Goal: Information Seeking & Learning: Learn about a topic

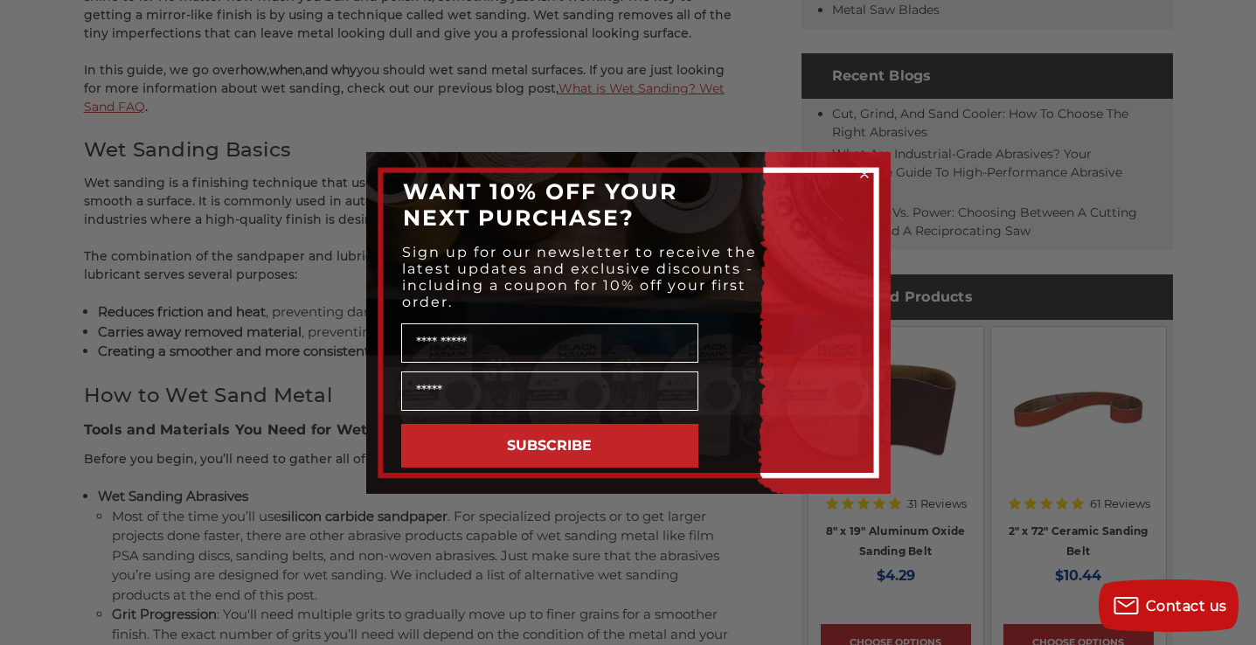
scroll to position [983, 0]
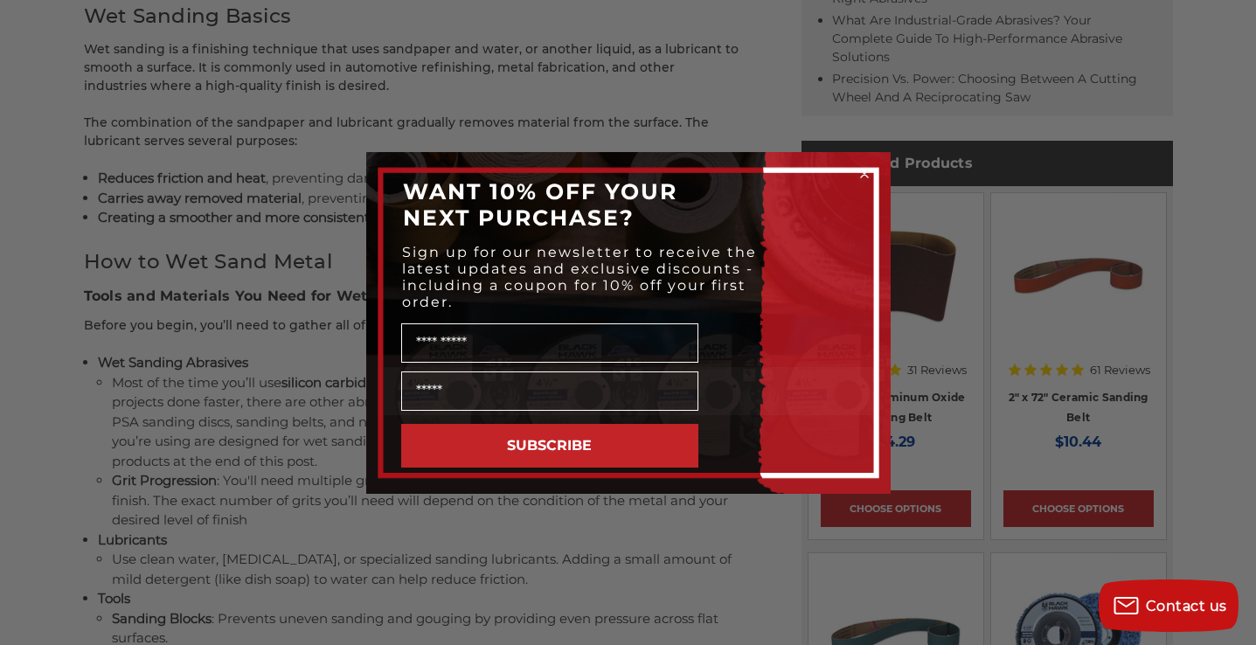
click at [871, 177] on icon "Close dialog" at bounding box center [863, 173] width 17 height 17
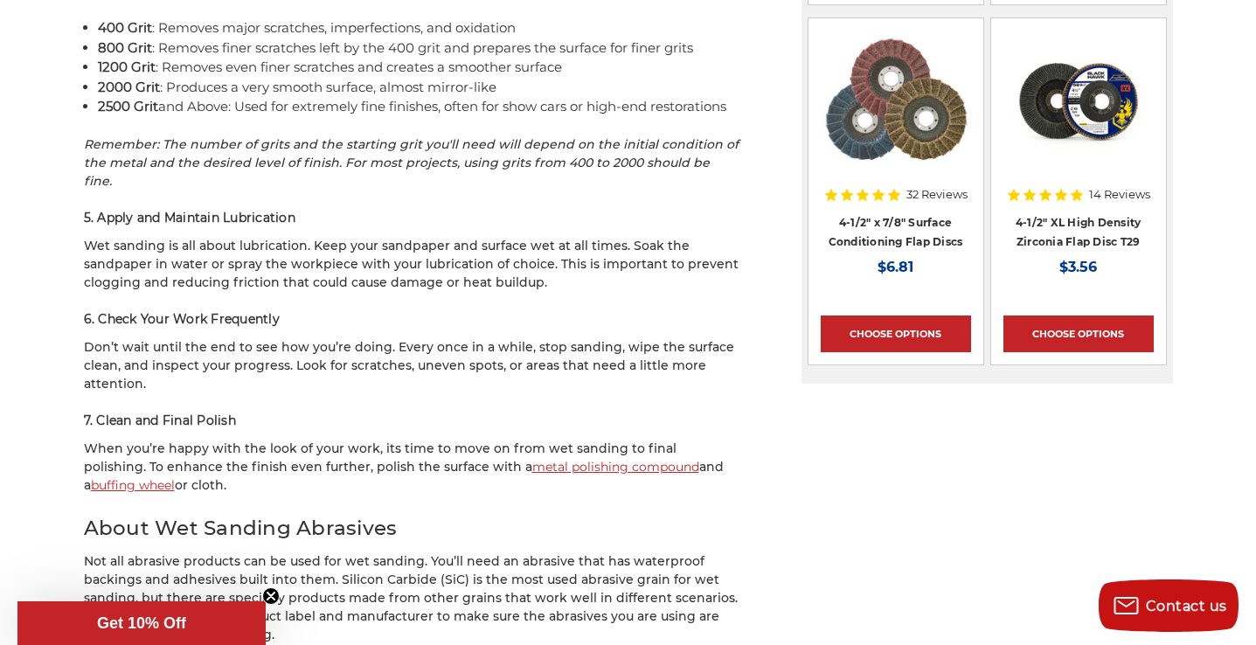
scroll to position [2243, 0]
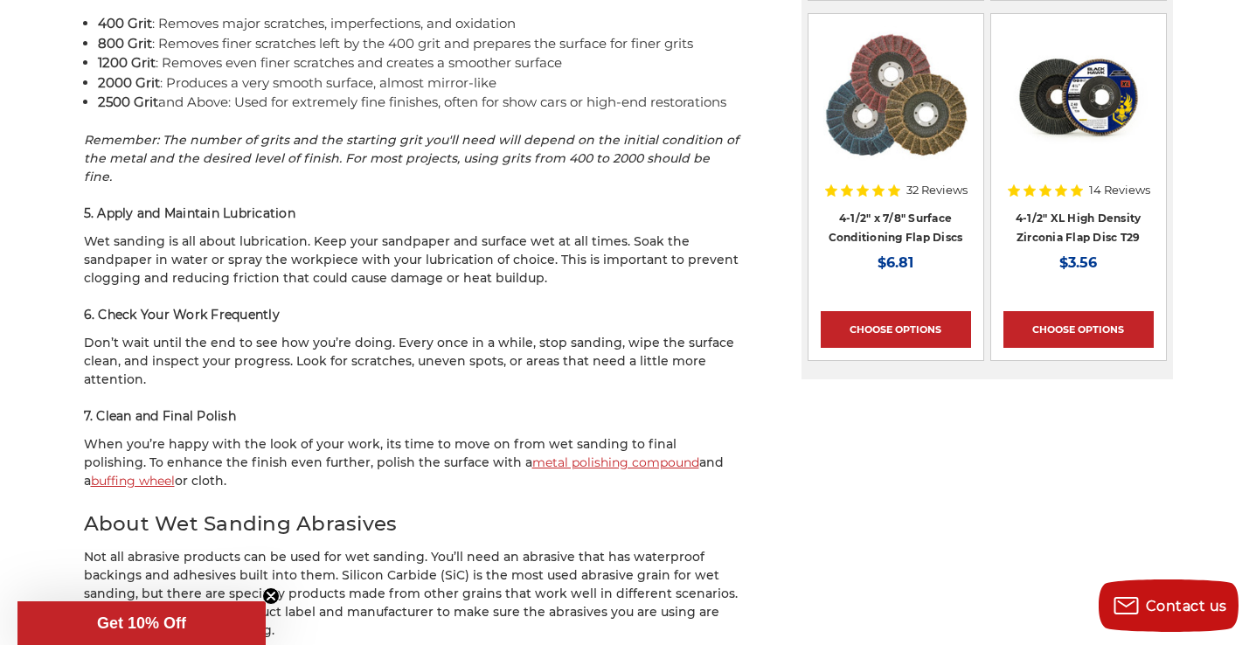
click at [532, 454] on link "metal polishing compound" at bounding box center [615, 462] width 167 height 16
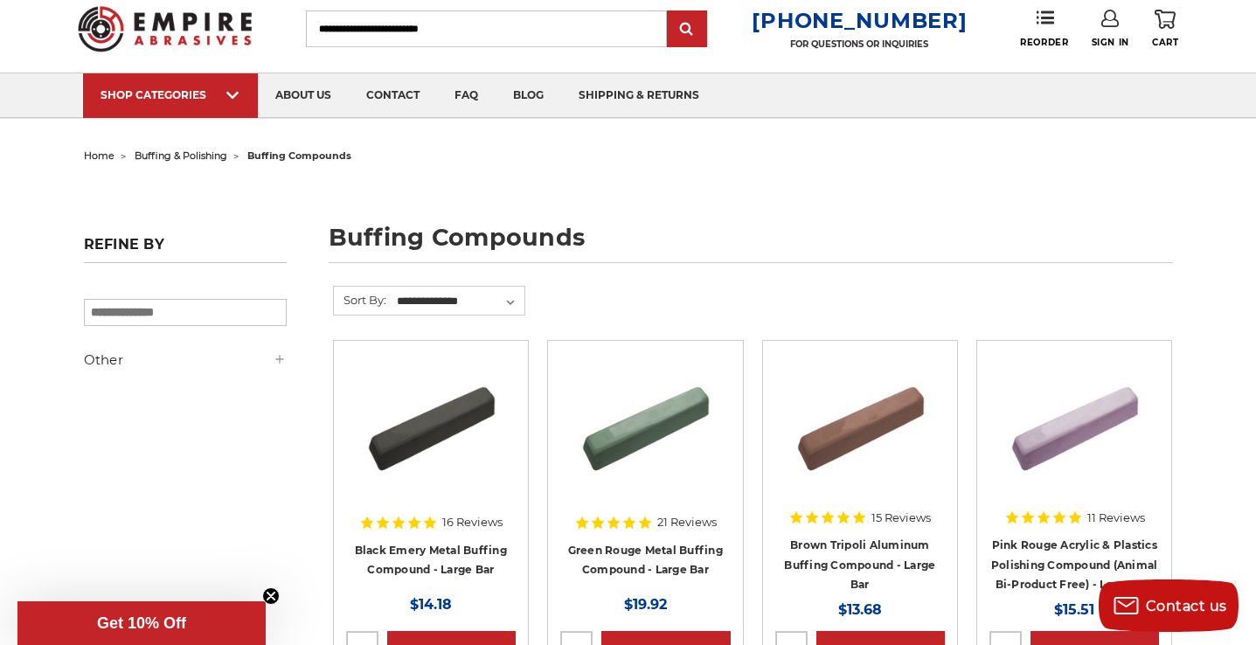
scroll to position [44, 0]
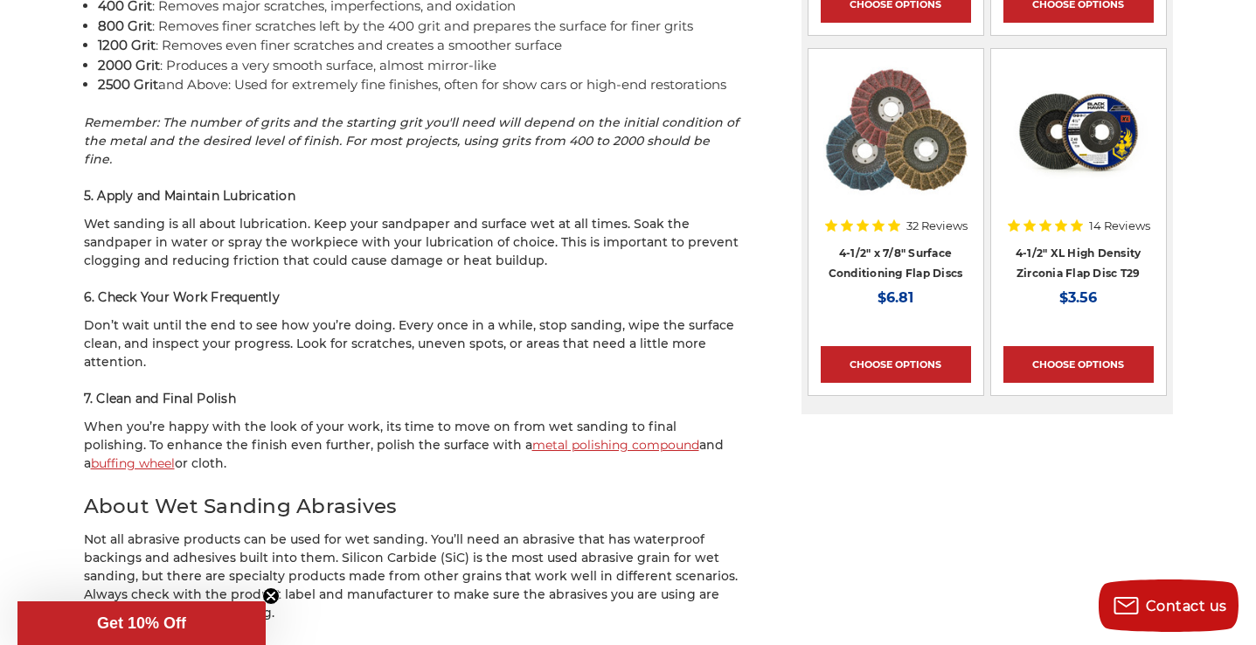
scroll to position [2268, 0]
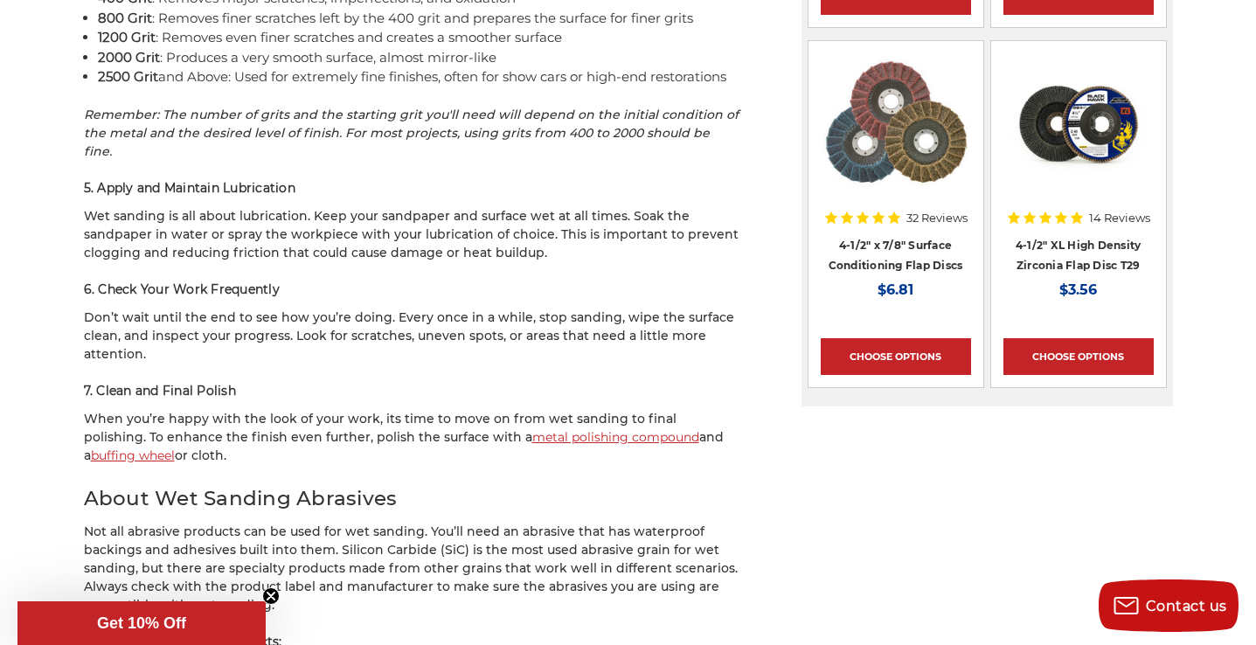
click at [101, 447] on link "buffing wheel" at bounding box center [133, 455] width 84 height 16
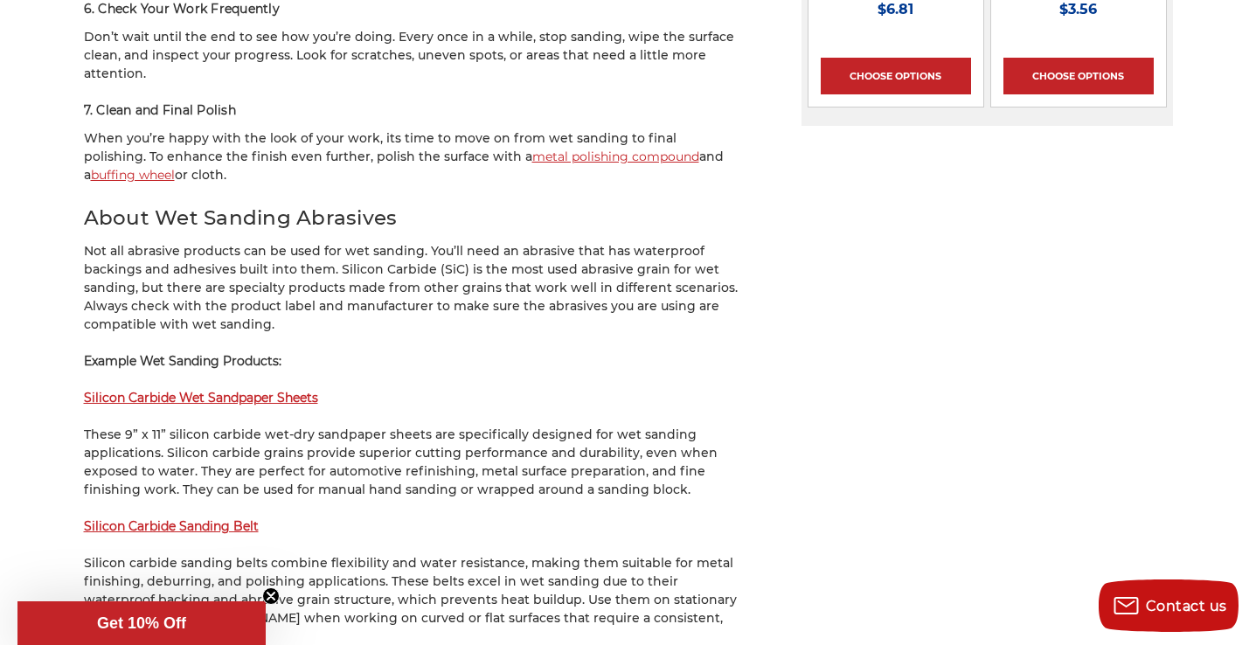
scroll to position [2552, 0]
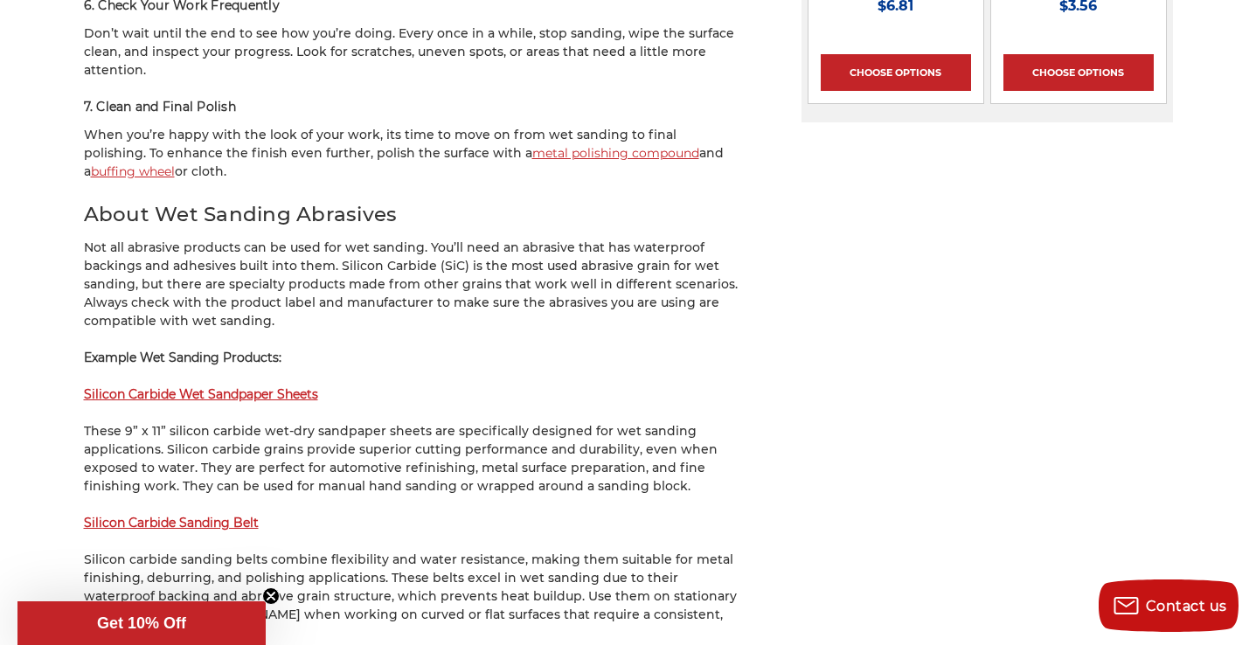
click at [308, 386] on strong "Silicon Carbide Wet Sandpaper Sheets" at bounding box center [201, 394] width 234 height 16
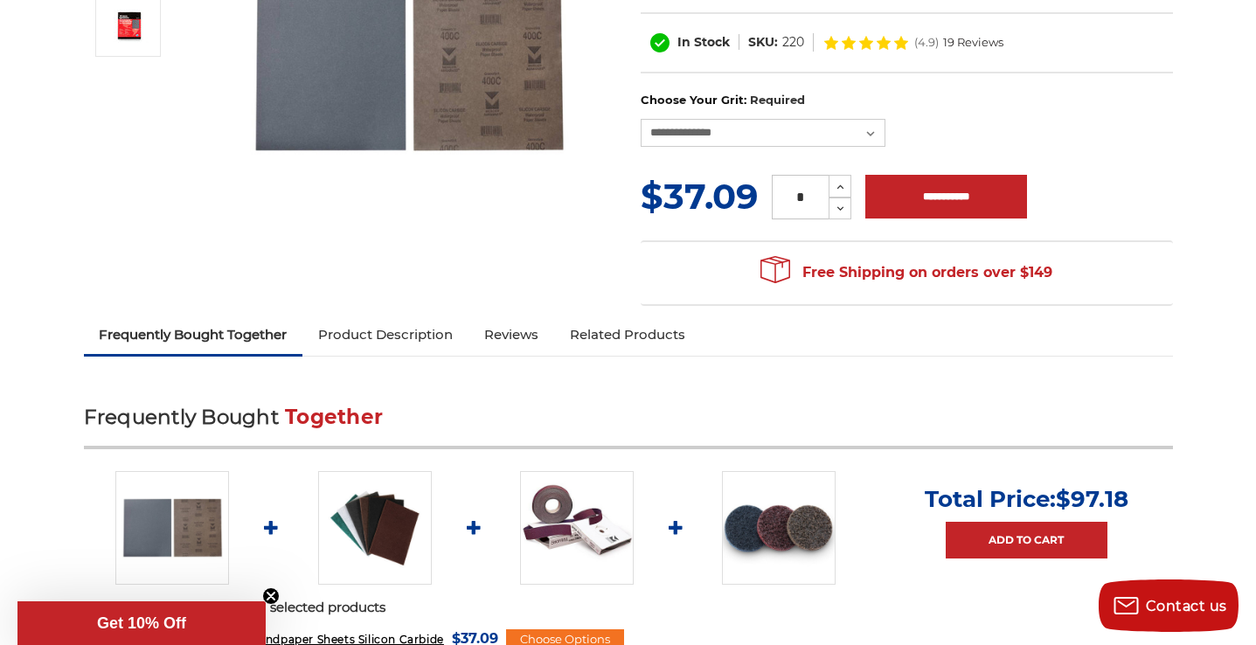
scroll to position [380, 0]
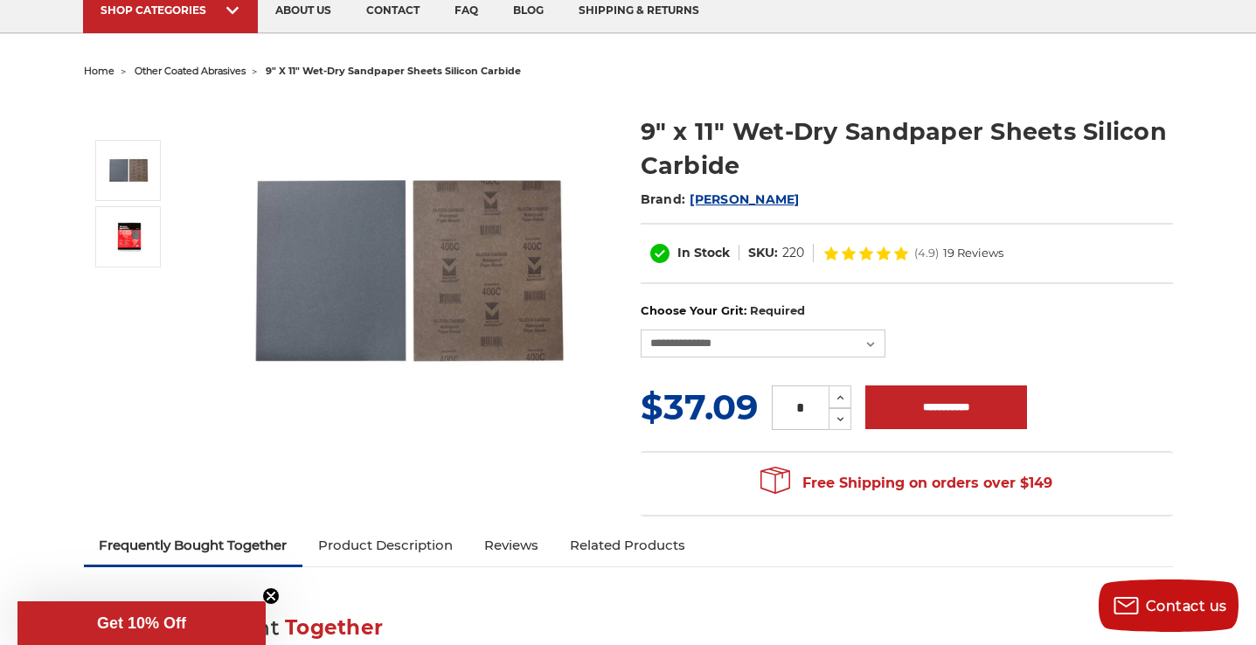
click at [430, 541] on link "Product Description" at bounding box center [385, 545] width 166 height 38
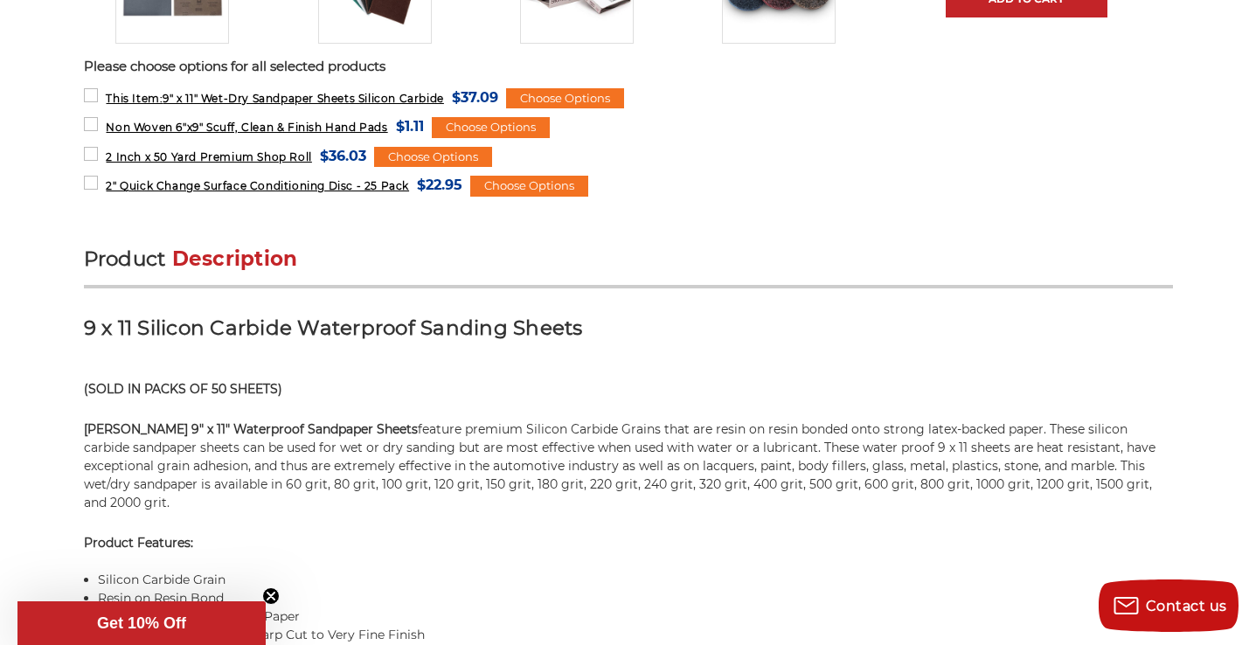
scroll to position [1111, 0]
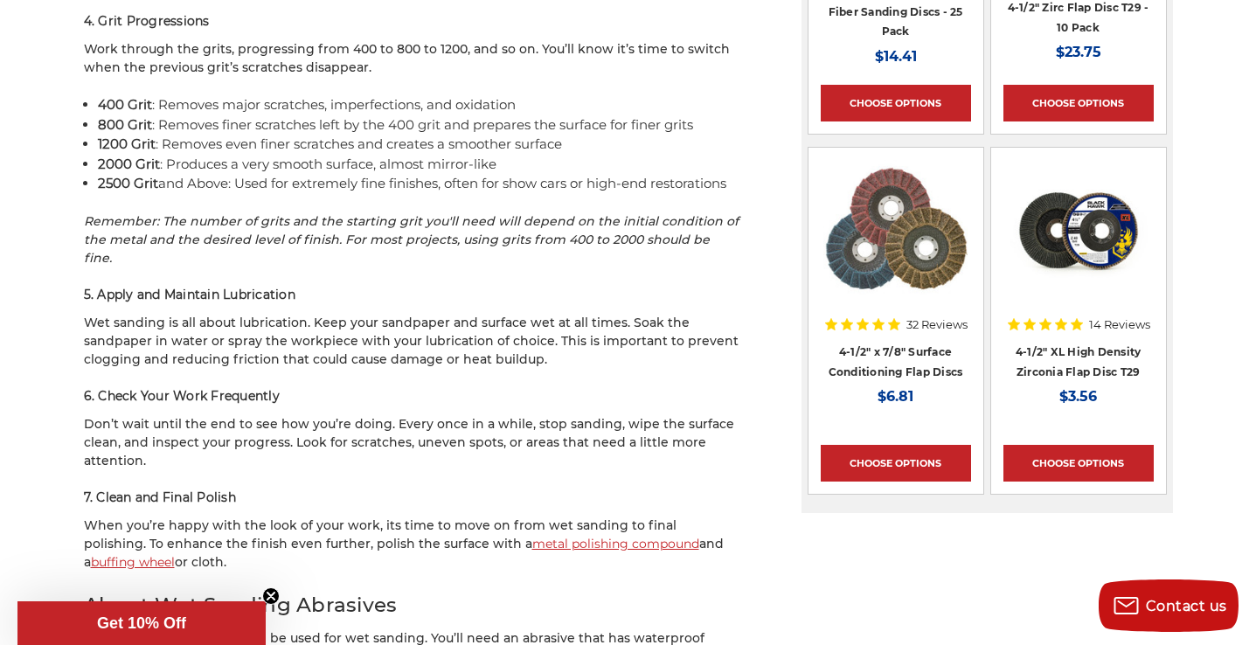
scroll to position [2284, 0]
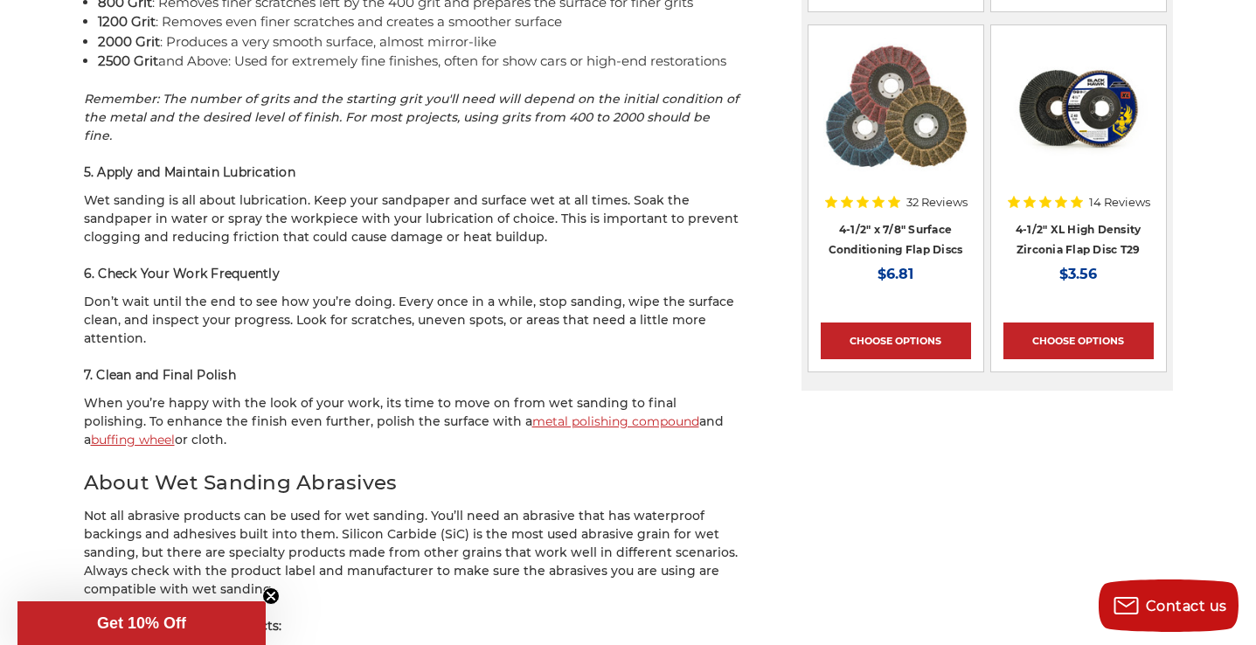
click at [532, 413] on link "metal polishing compound" at bounding box center [615, 421] width 167 height 16
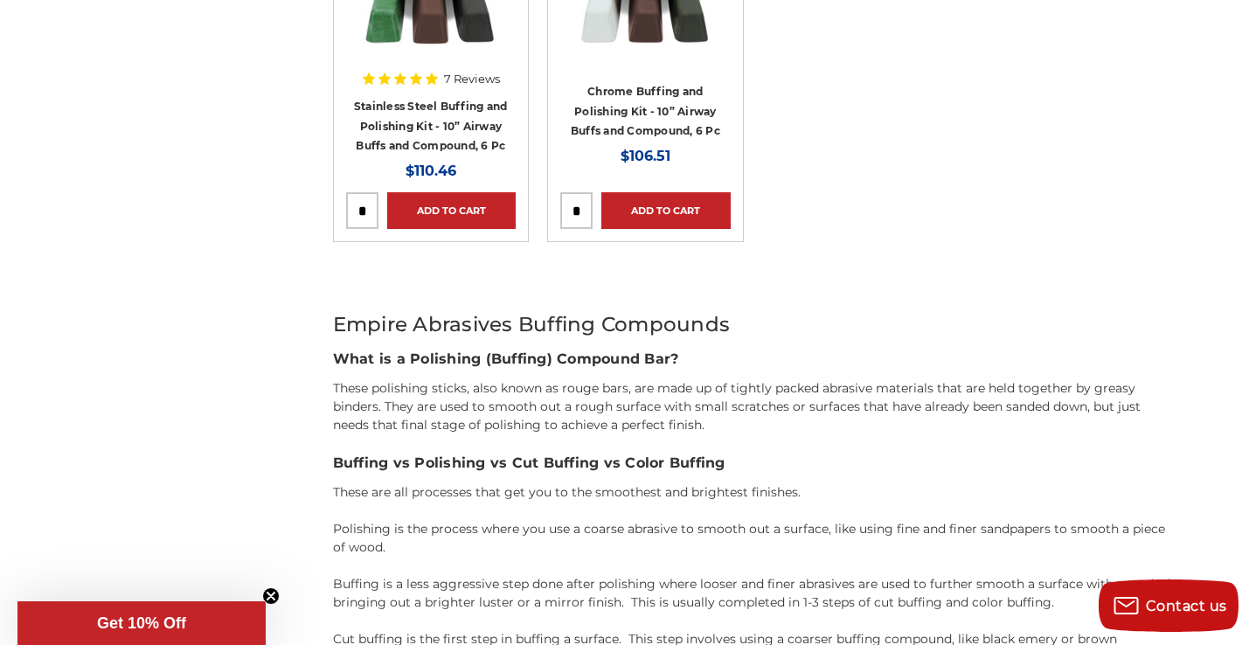
scroll to position [1623, 0]
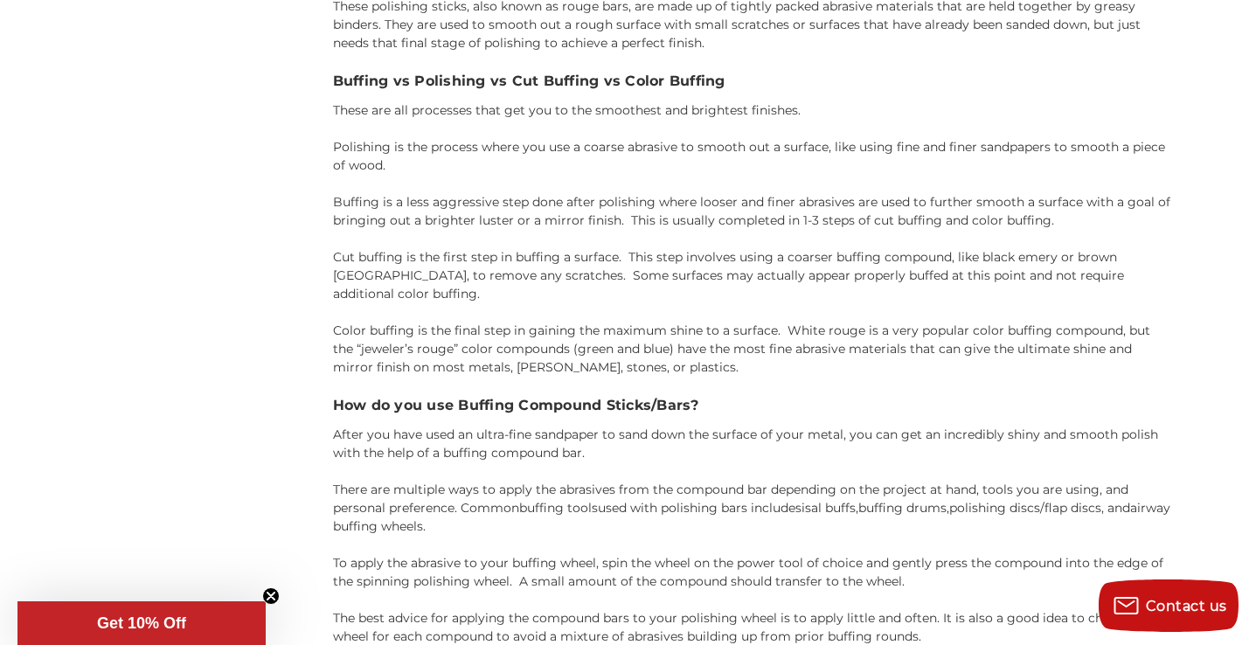
scroll to position [2023, 0]
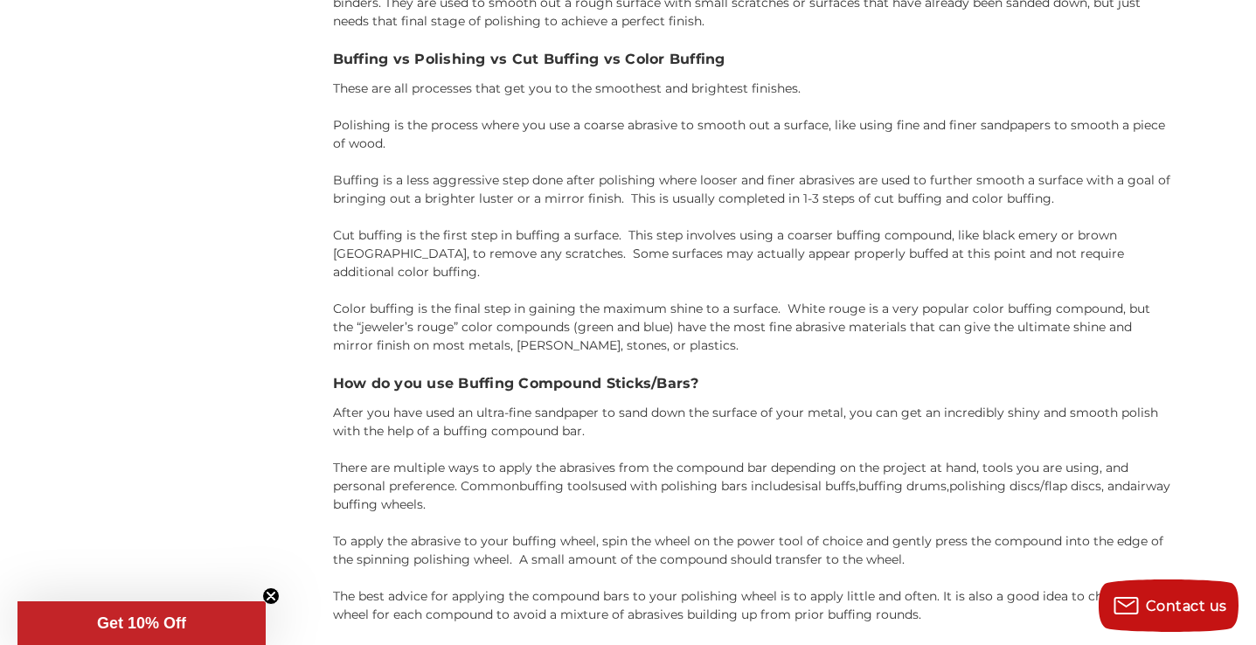
click at [547, 478] on link "buffing tools" at bounding box center [558, 486] width 79 height 16
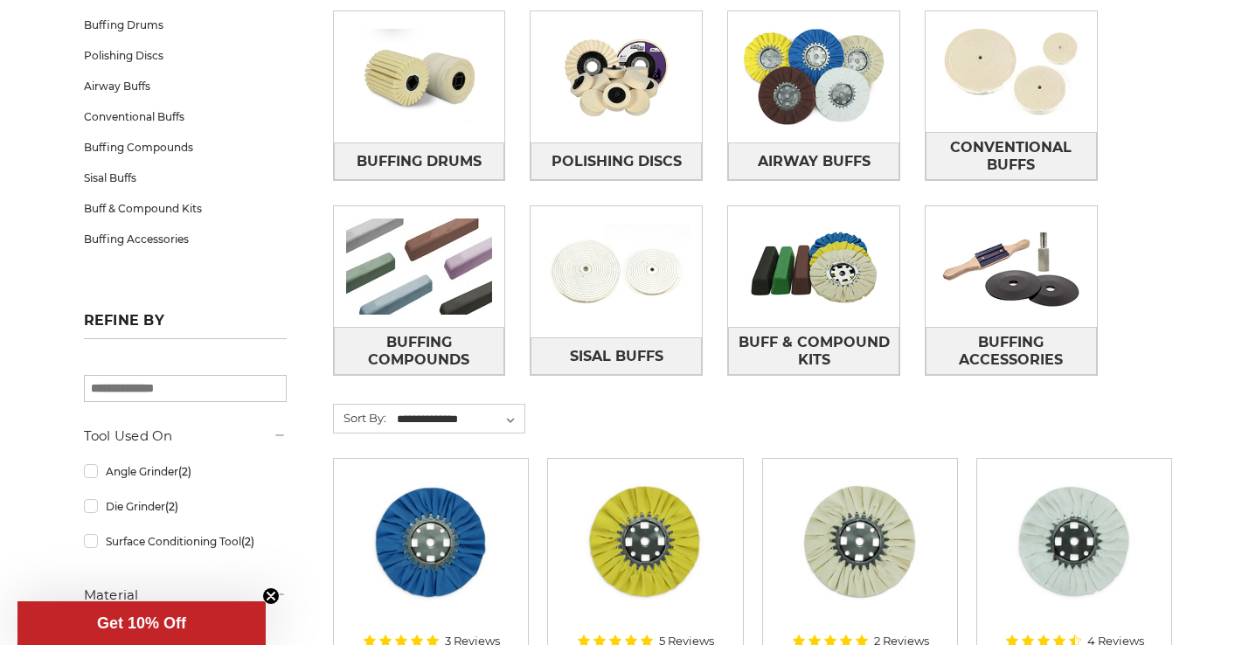
scroll to position [316, 0]
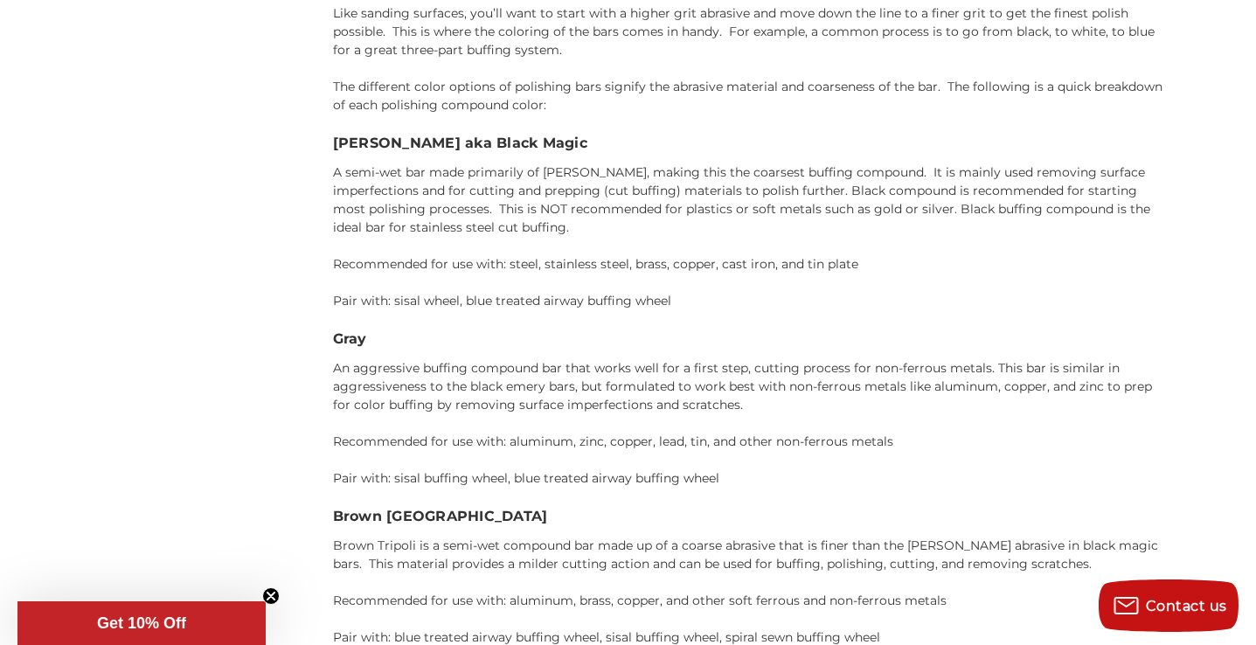
scroll to position [2316, 0]
